Goal: Information Seeking & Learning: Learn about a topic

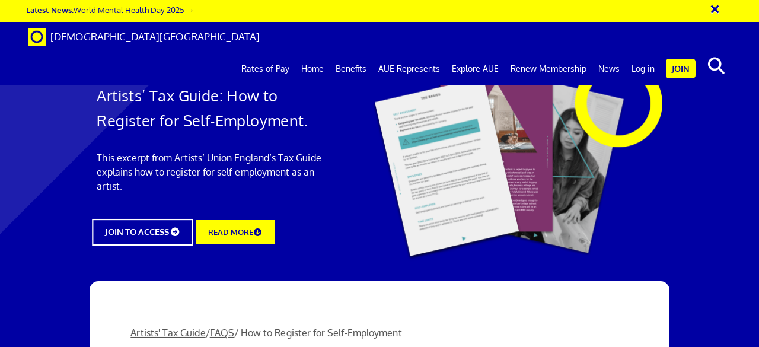
scroll to position [0, 2]
click at [272, 54] on link "Rates of Pay" at bounding box center [265, 69] width 60 height 30
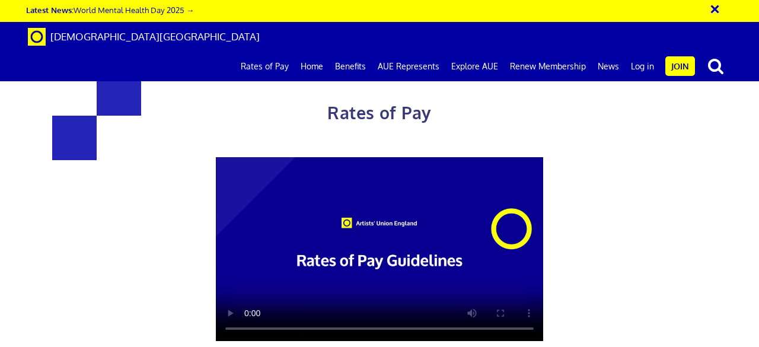
scroll to position [806, 0]
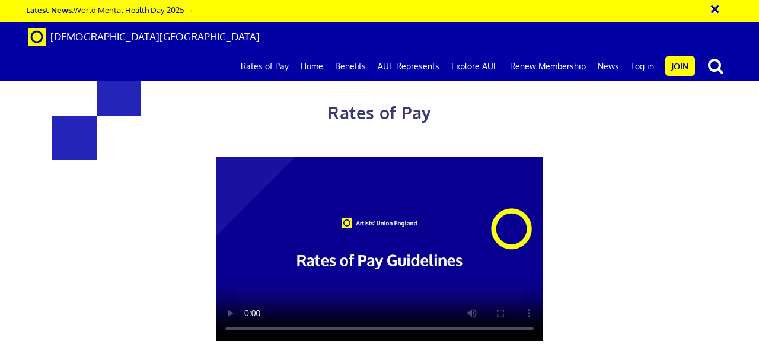
click at [716, 8] on button "×" at bounding box center [723, 8] width 30 height 20
